Goal: Check status: Check status

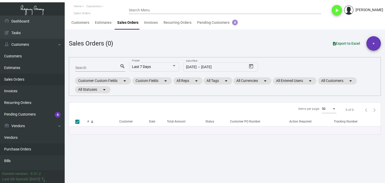
click at [39, 148] on link "Purchase Orders" at bounding box center [32, 150] width 65 height 12
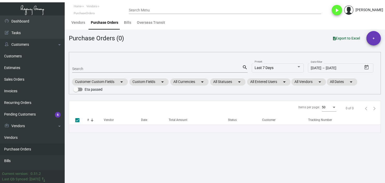
click at [87, 69] on input "Search" at bounding box center [157, 69] width 170 height 4
paste input "102444"
type input "102444"
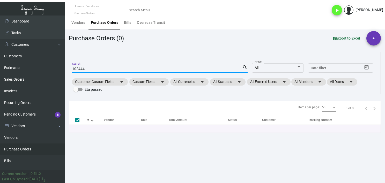
checkbox input "false"
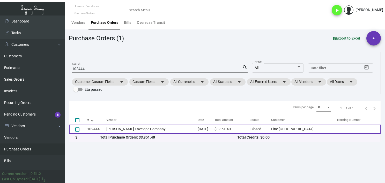
click at [104, 127] on td "102444" at bounding box center [96, 129] width 19 height 9
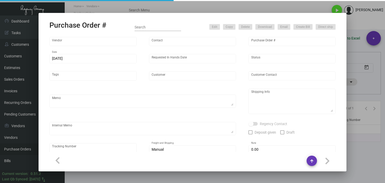
type input "[PERSON_NAME] Envelope Company"
type input "[PERSON_NAME]"
type input "102444"
type input "[DATE]"
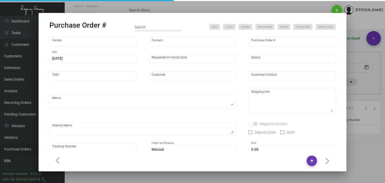
type input "Line [GEOGRAPHIC_DATA]"
type textarea "PLEASE SEND PDF PROOFS TO OUR ART TEAM ; [EMAIL_ADDRESS][DOMAIN_NAME] WITH ME I…"
type textarea "Regency Group NJ - [PERSON_NAME] [STREET_ADDRESS]"
type textarea "12.1 - Proofs sent over; APPROVED. 12.6 - Vendor noted that paper has arrived a…"
checkbox input "true"
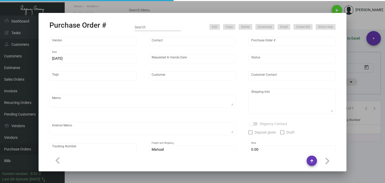
type input "$ 0.00"
type input "United States Dollar $"
